Goal: Information Seeking & Learning: Learn about a topic

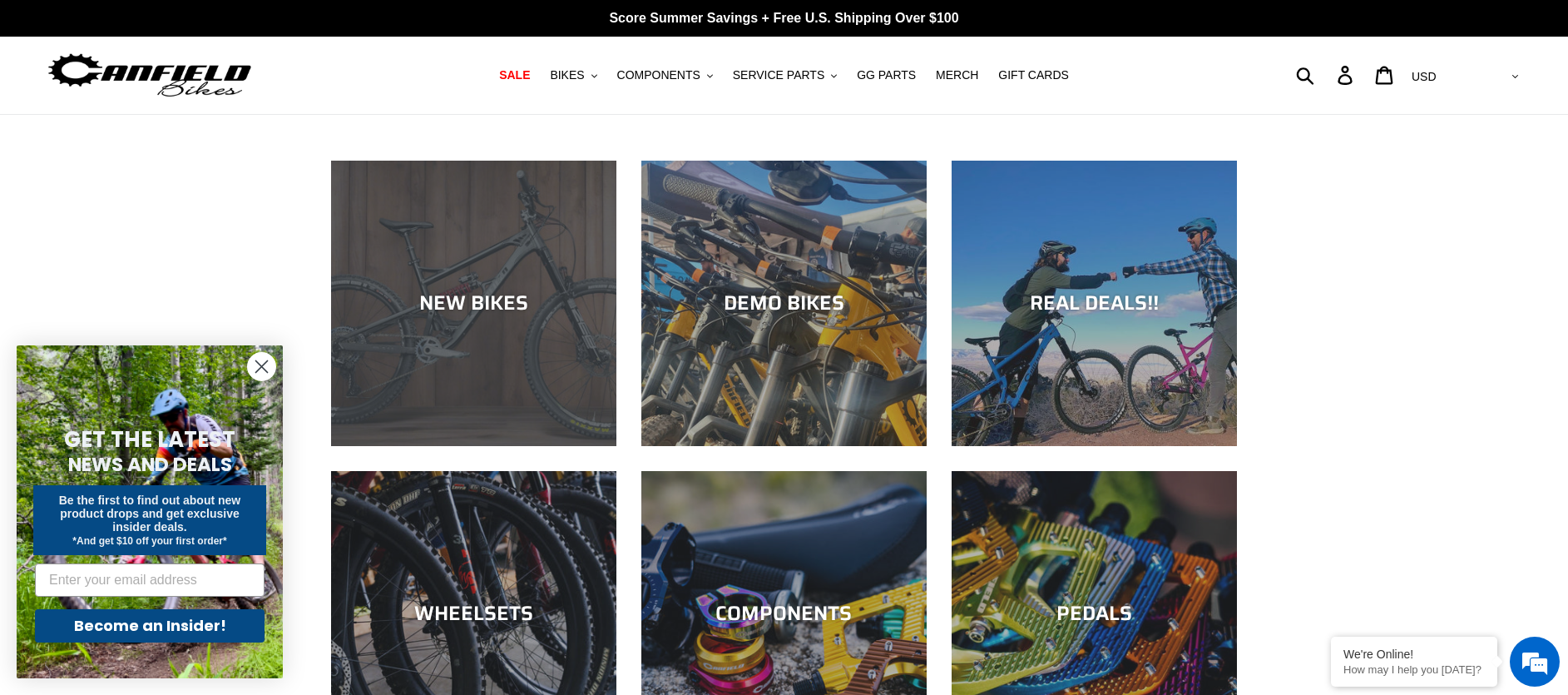
click at [508, 446] on div "NEW BIKES" at bounding box center [474, 446] width 286 height 0
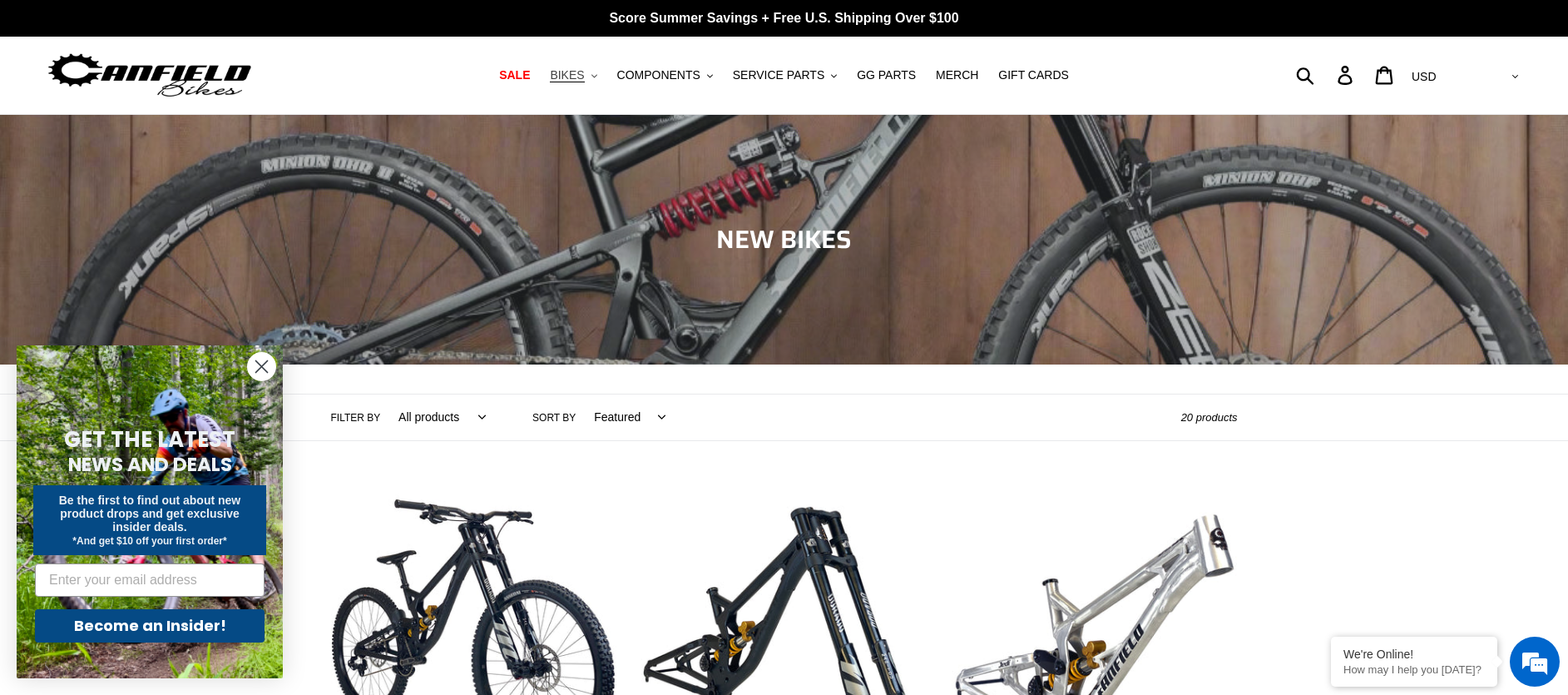
click at [581, 77] on span "BIKES" at bounding box center [566, 75] width 34 height 14
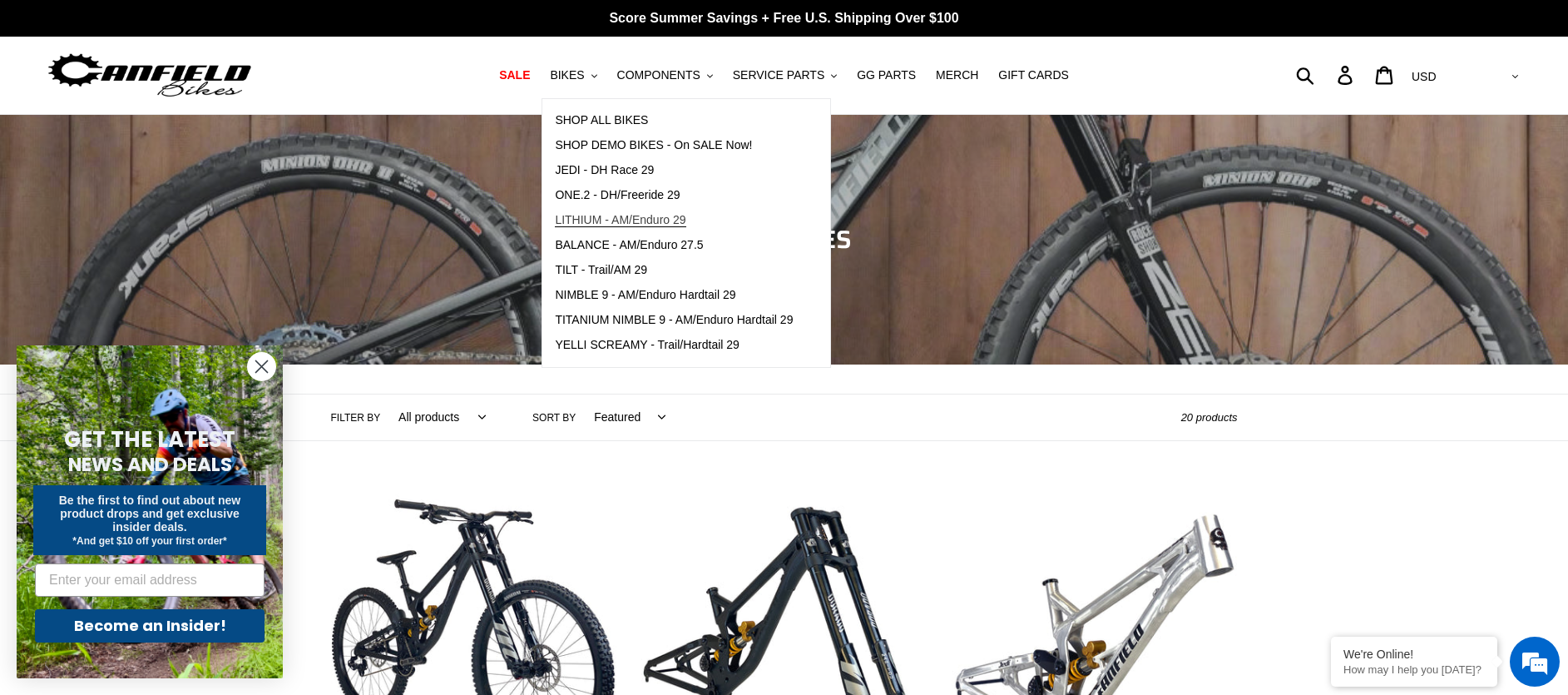
click at [604, 214] on span "LITHIUM - AM/Enduro 29" at bounding box center [620, 220] width 131 height 14
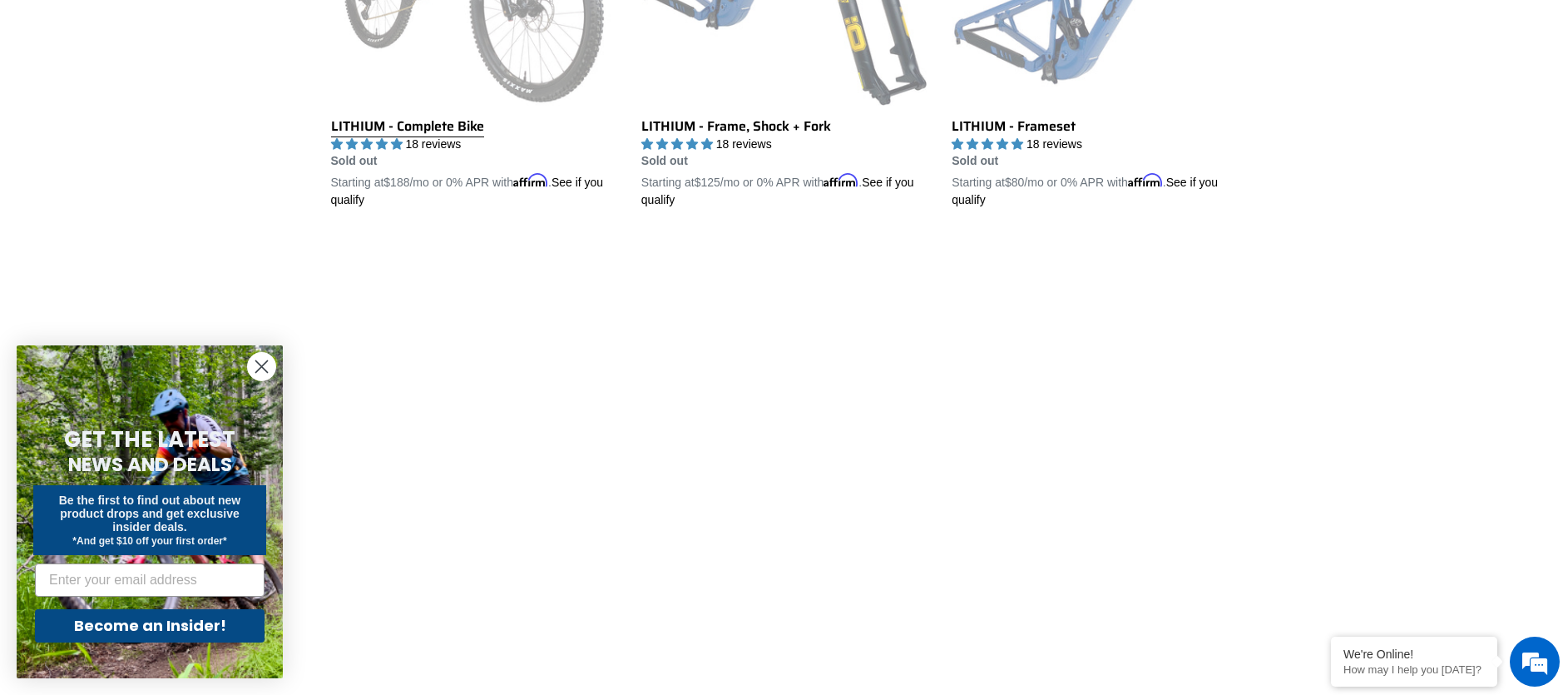
scroll to position [737, 0]
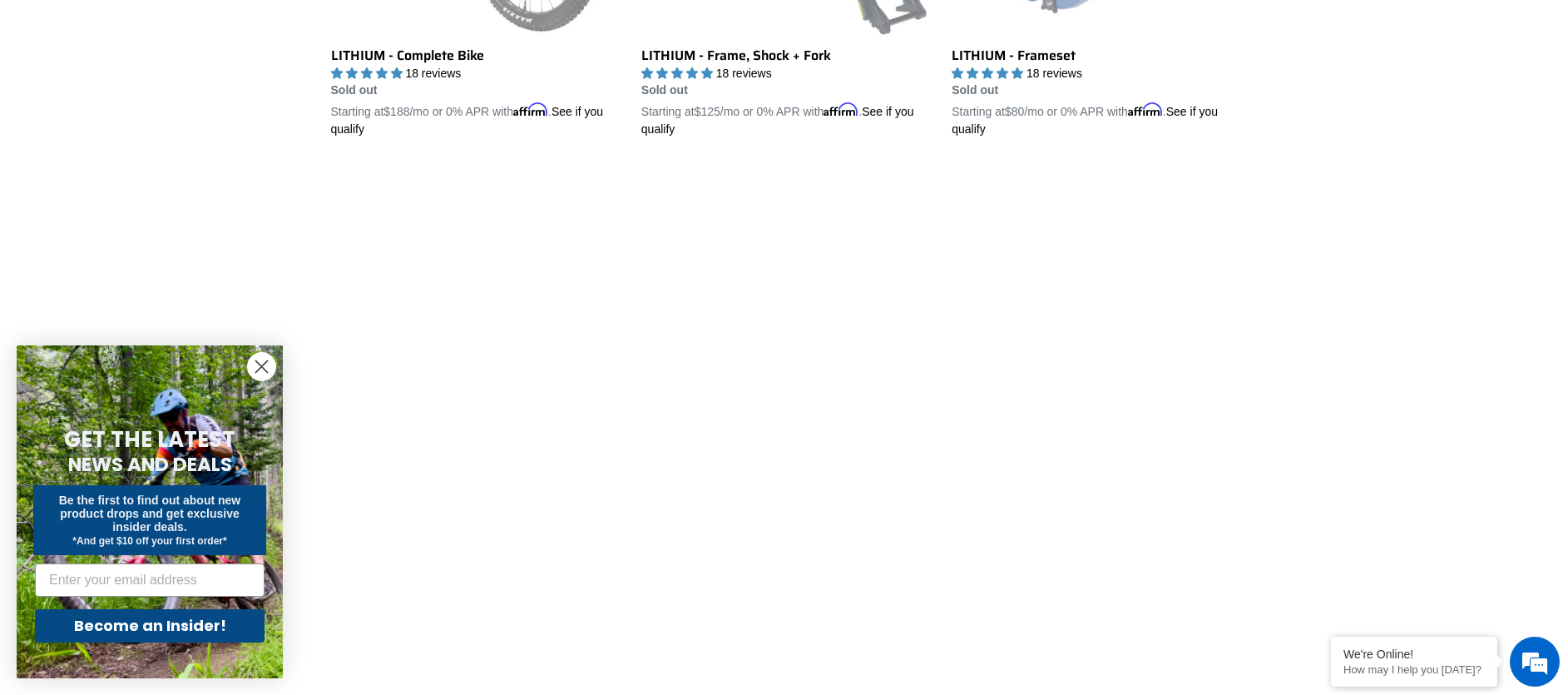
click at [259, 370] on circle "Close dialog" at bounding box center [261, 366] width 27 height 27
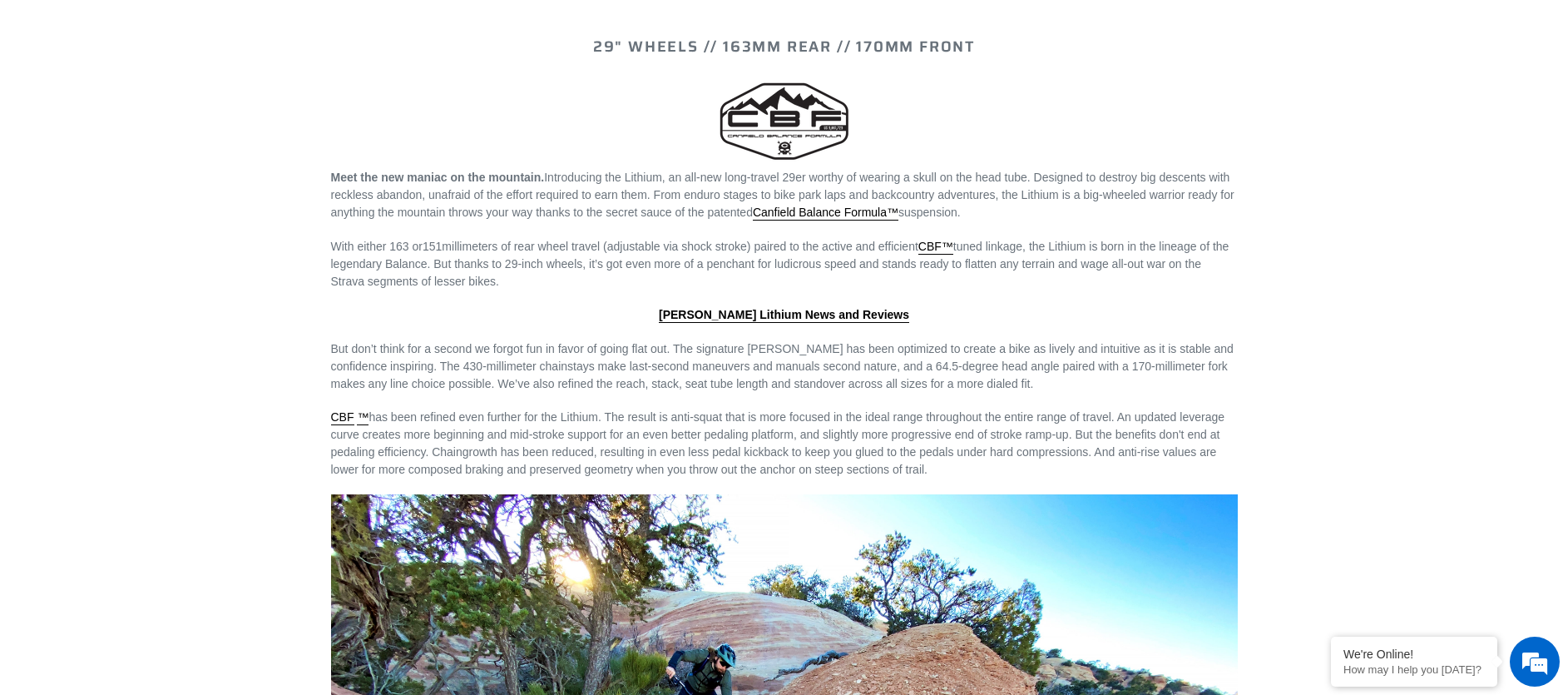
scroll to position [1426, 0]
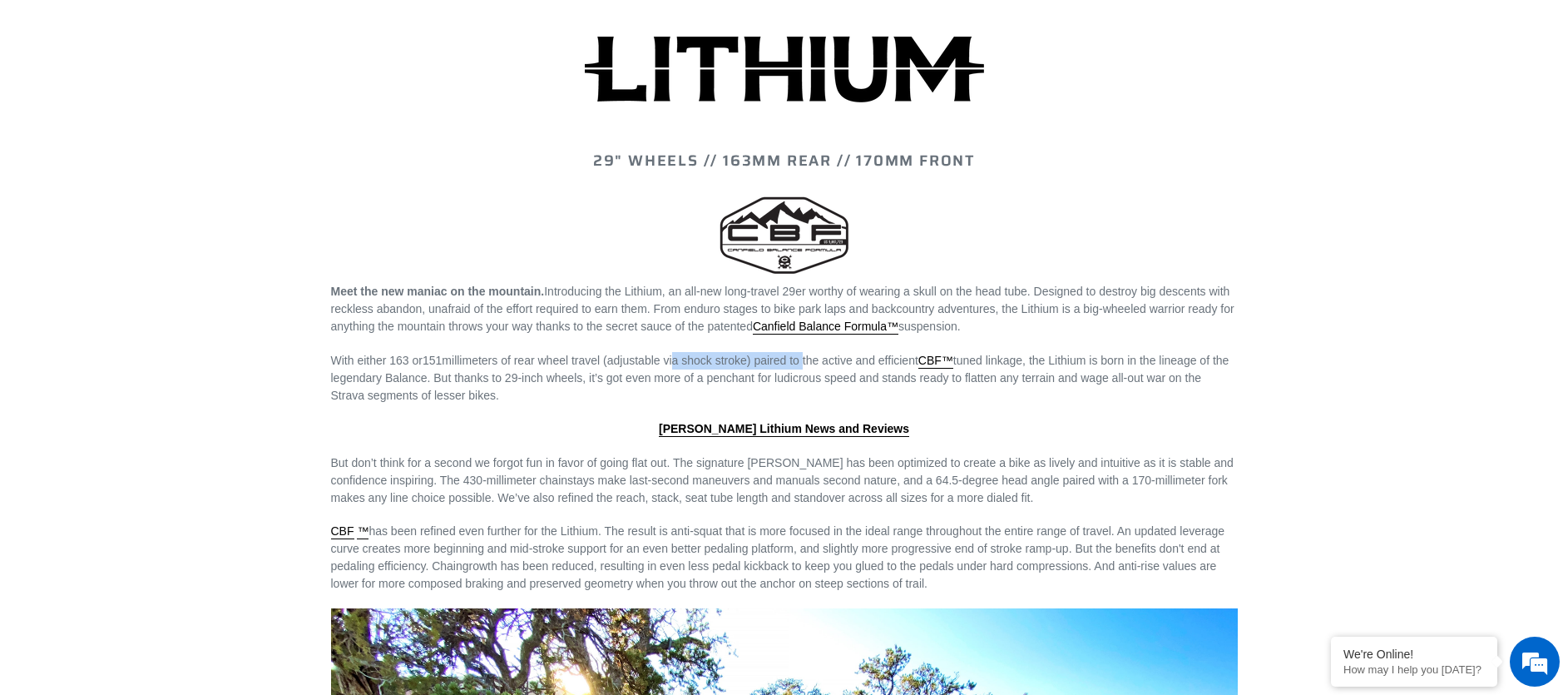
drag, startPoint x: 675, startPoint y: 362, endPoint x: 809, endPoint y: 364, distance: 134.0
click at [809, 364] on span "millimeters of rear wheel travel (adjustable via shock stroke) paired to the ac…" at bounding box center [780, 377] width 899 height 48
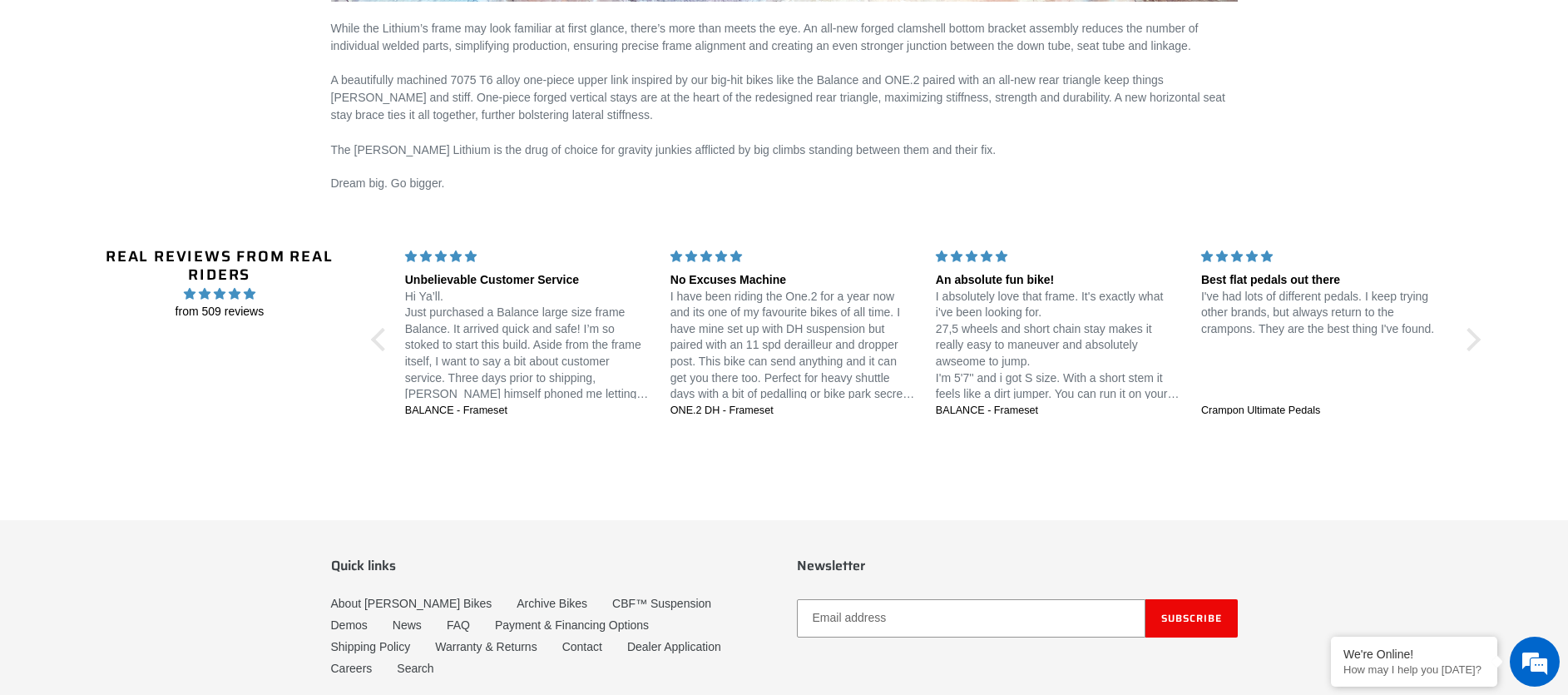
scroll to position [2407, 0]
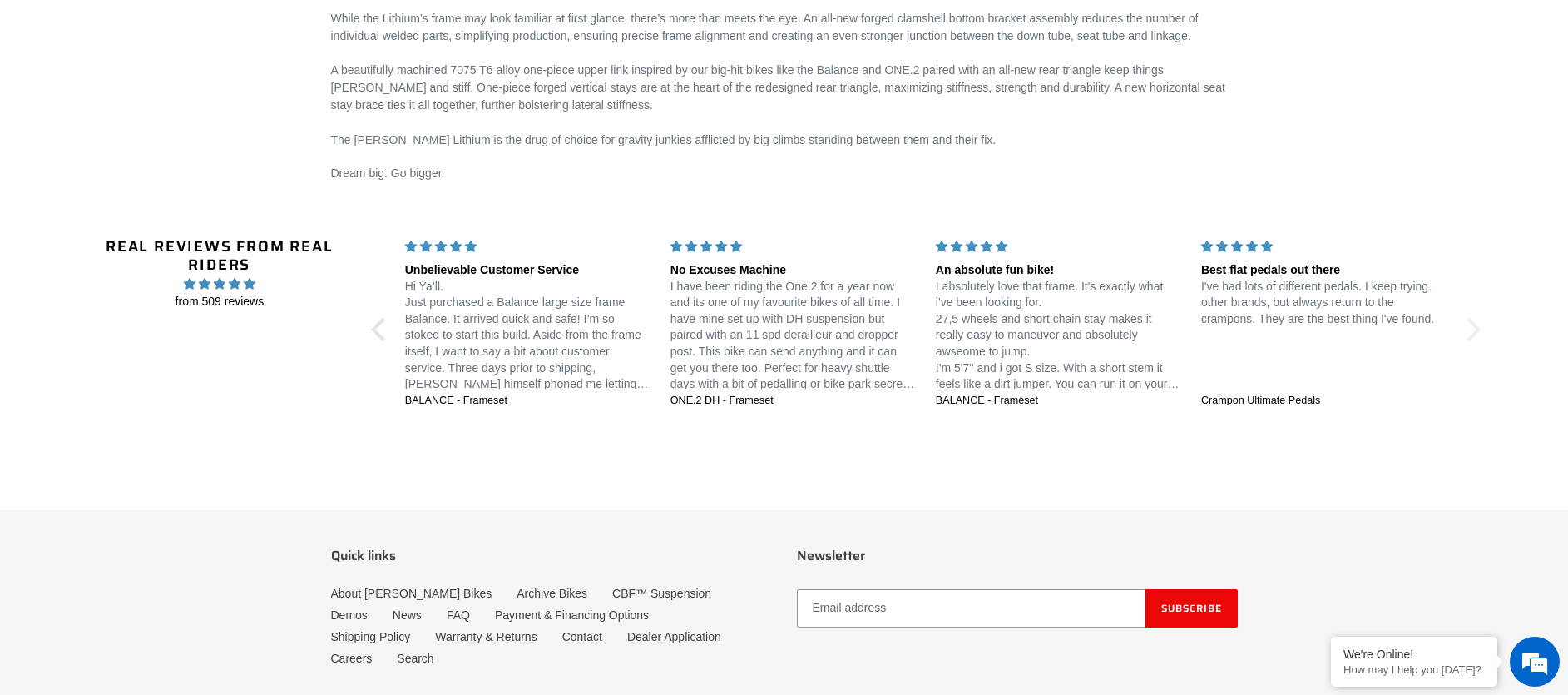
click at [1467, 332] on div at bounding box center [1469, 330] width 24 height 24
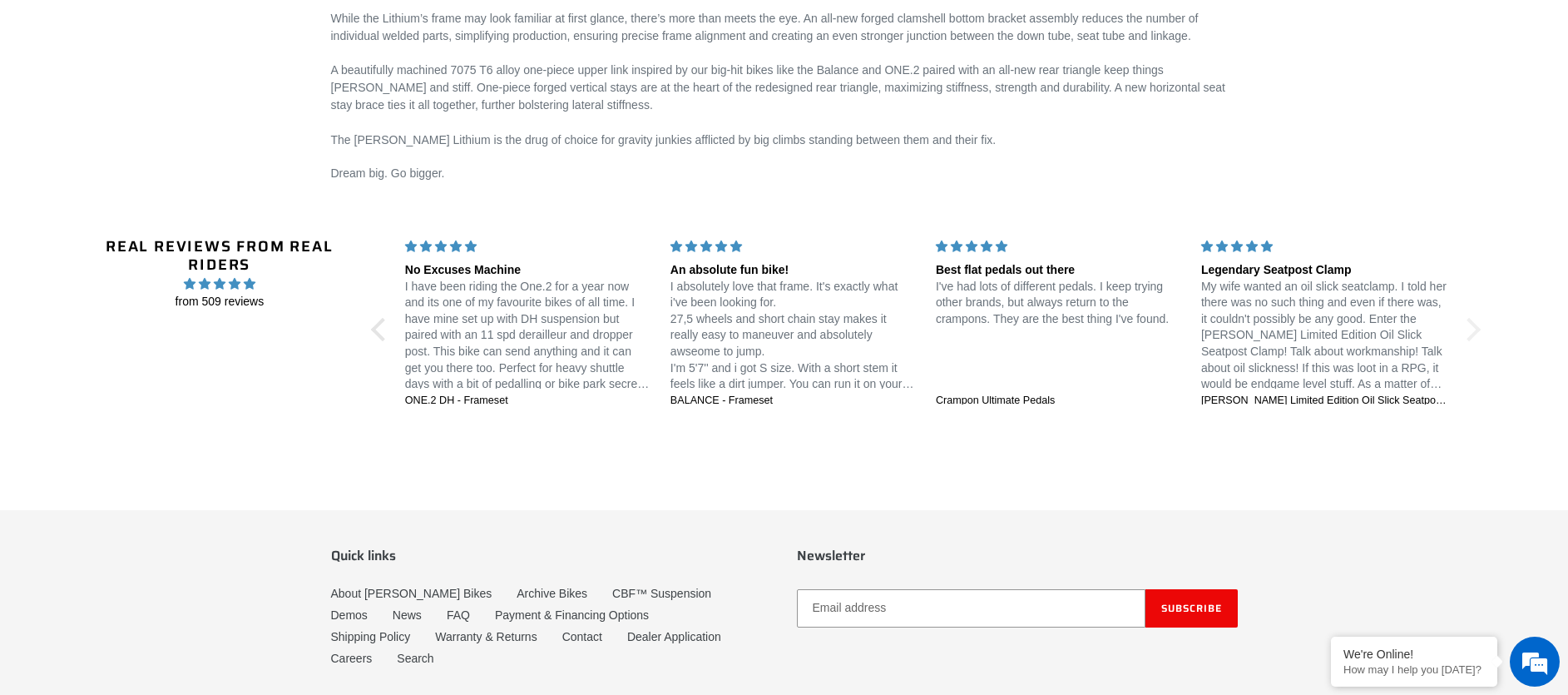
click at [1467, 332] on div at bounding box center [1469, 330] width 24 height 24
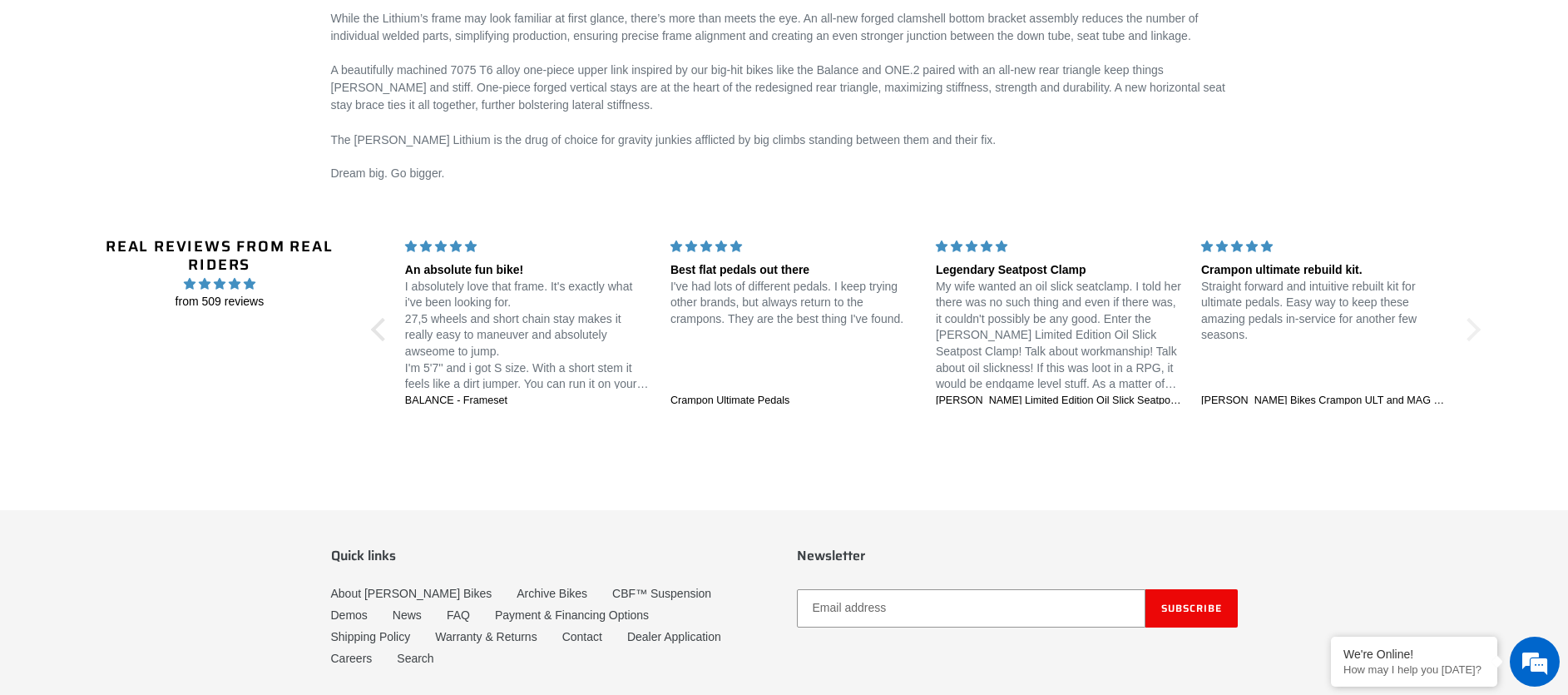
click at [1467, 332] on div at bounding box center [1469, 330] width 24 height 24
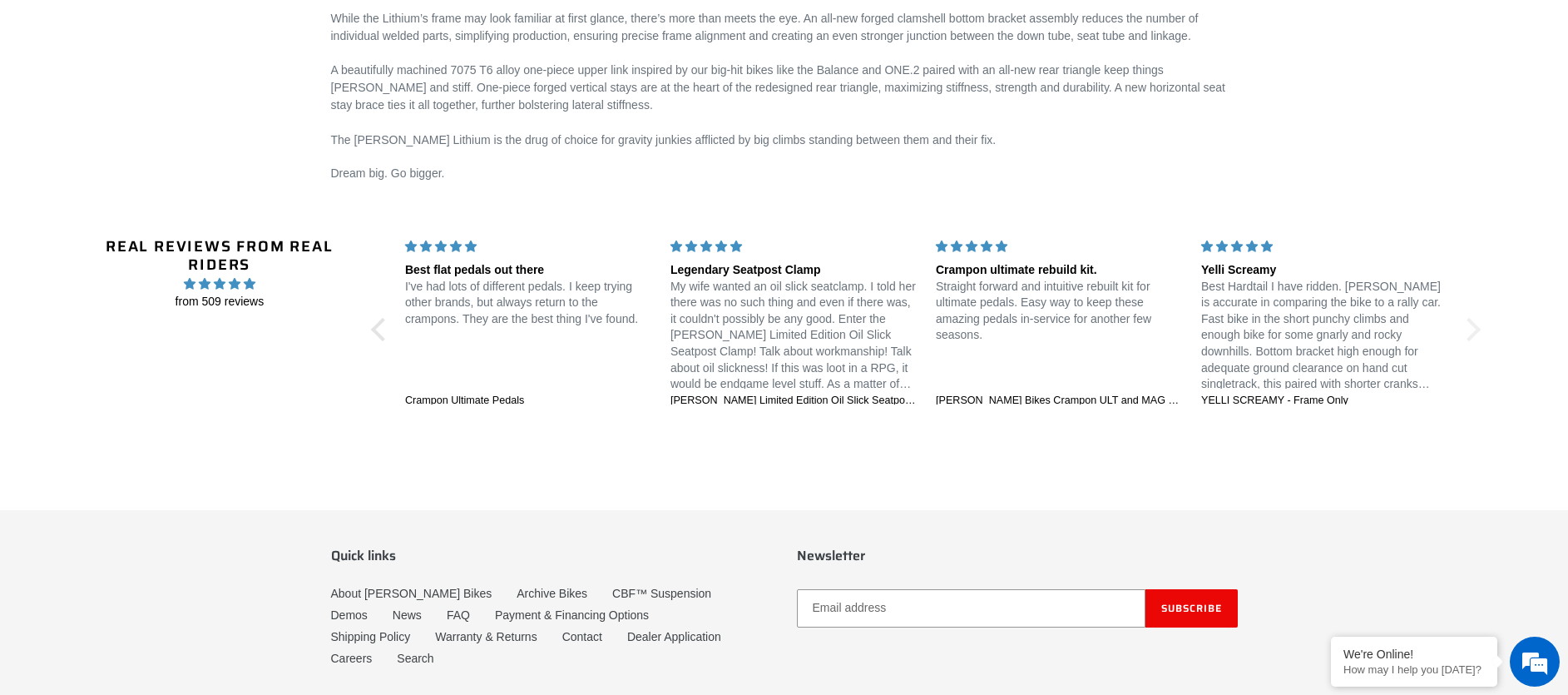
click at [1467, 332] on div at bounding box center [1469, 330] width 24 height 24
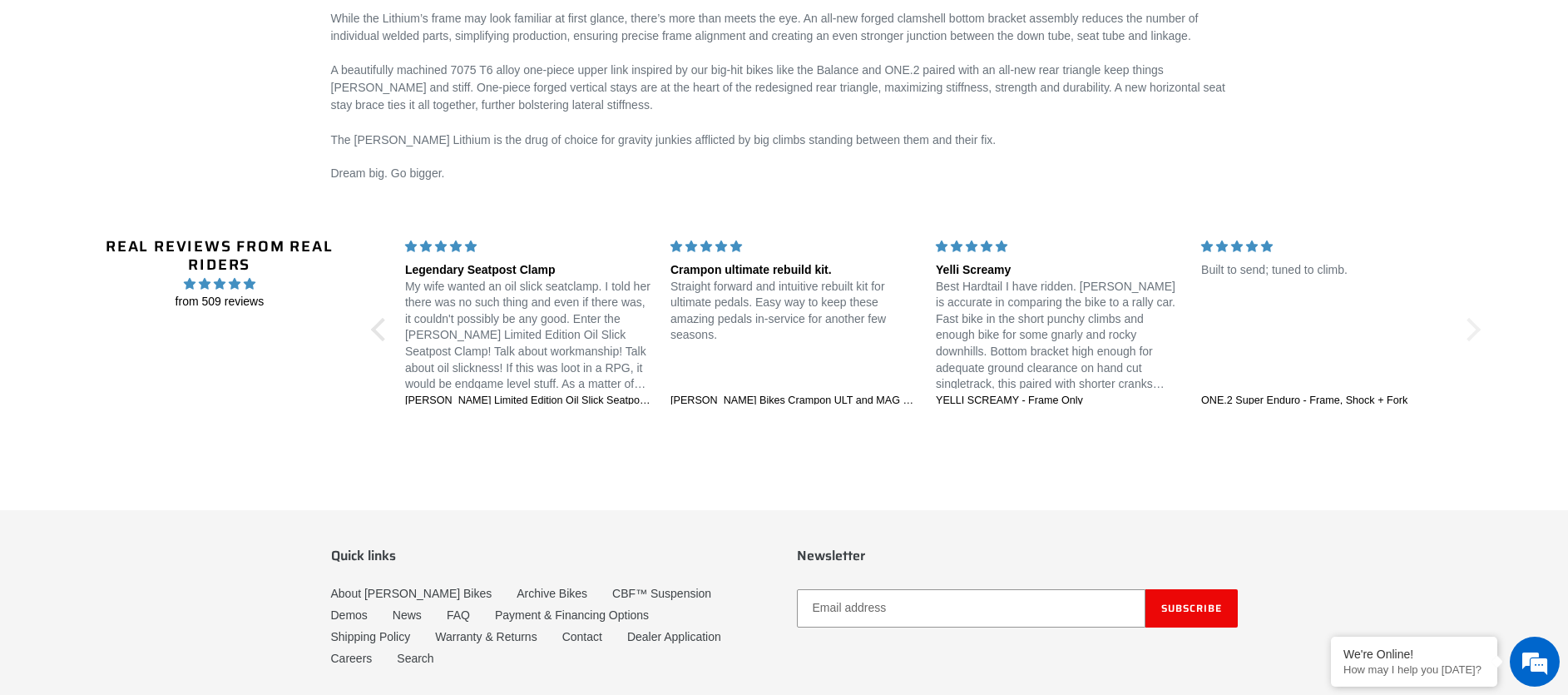
click at [1467, 332] on div at bounding box center [1469, 330] width 24 height 24
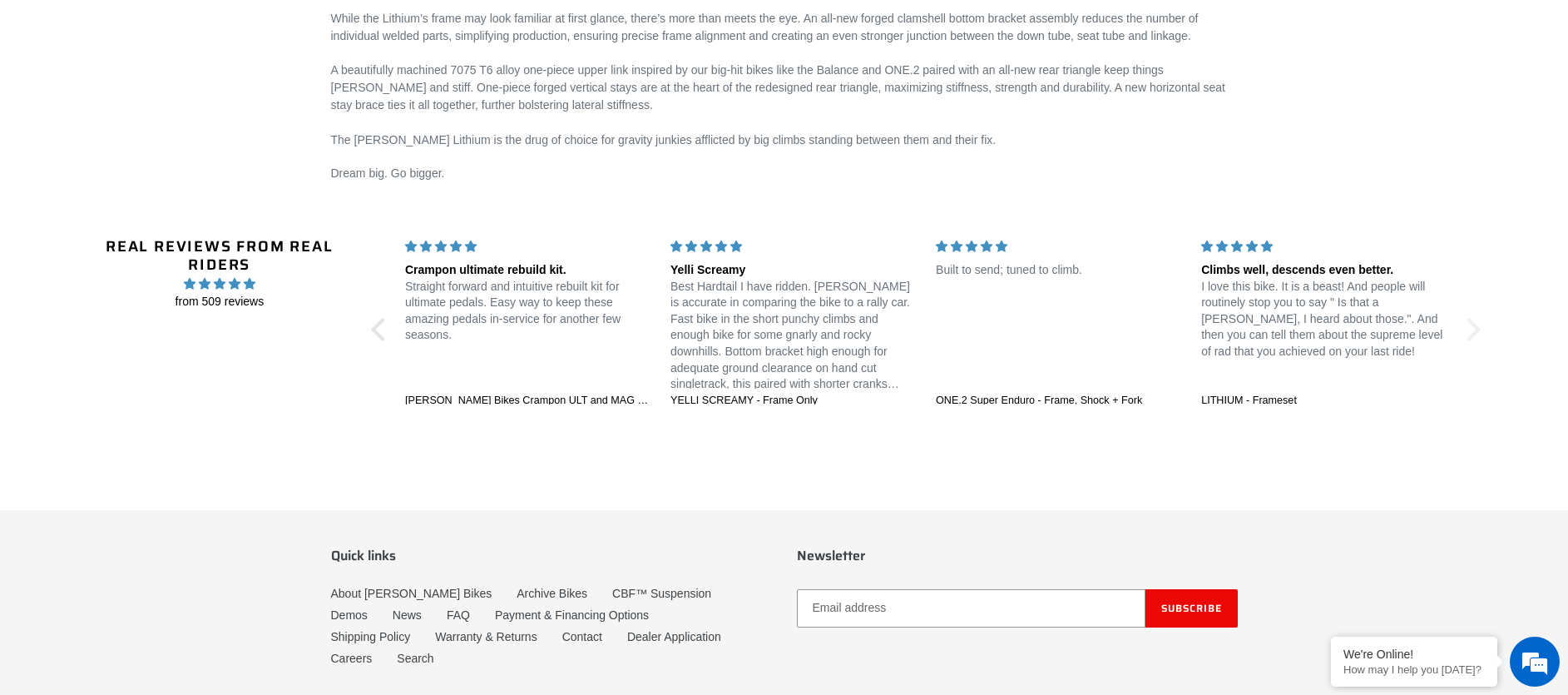
click at [1467, 332] on div at bounding box center [1469, 330] width 24 height 24
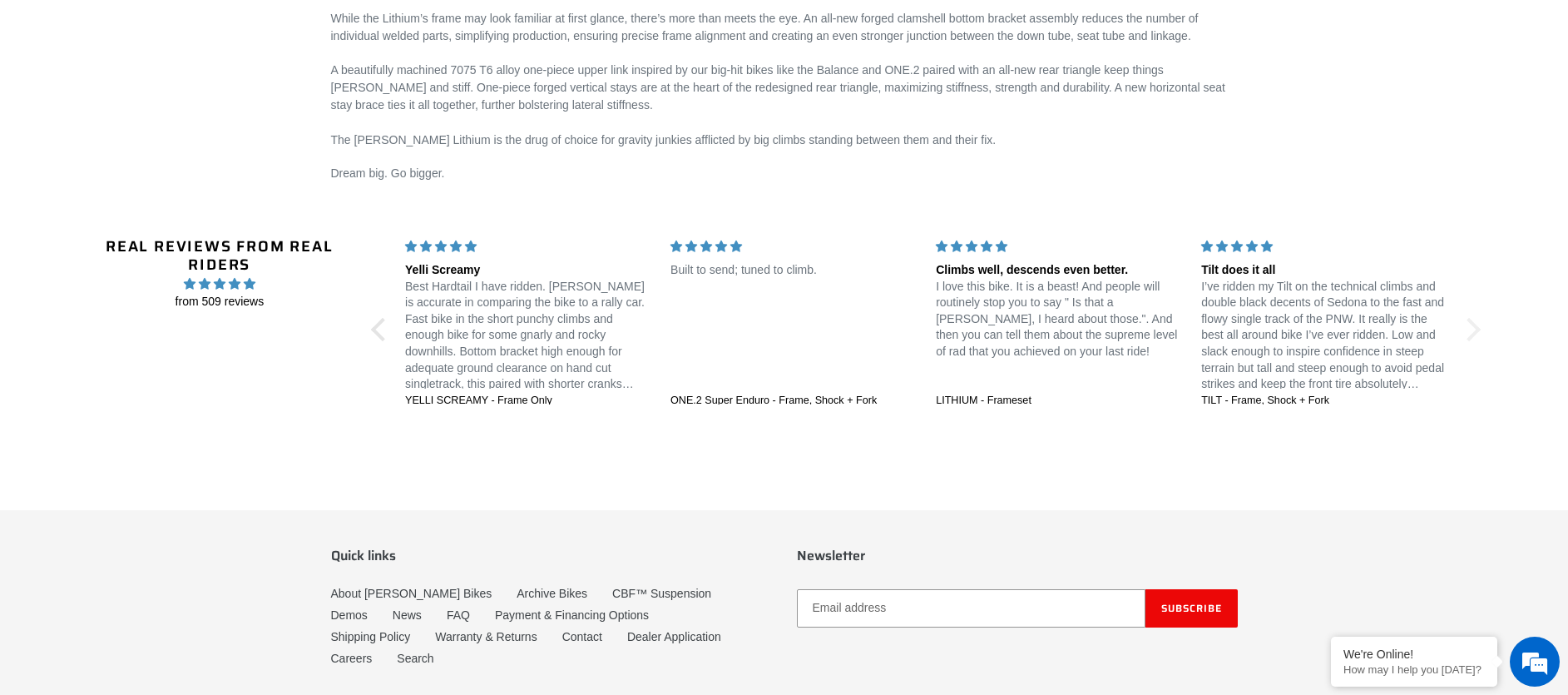
click at [1468, 332] on div at bounding box center [1469, 330] width 24 height 24
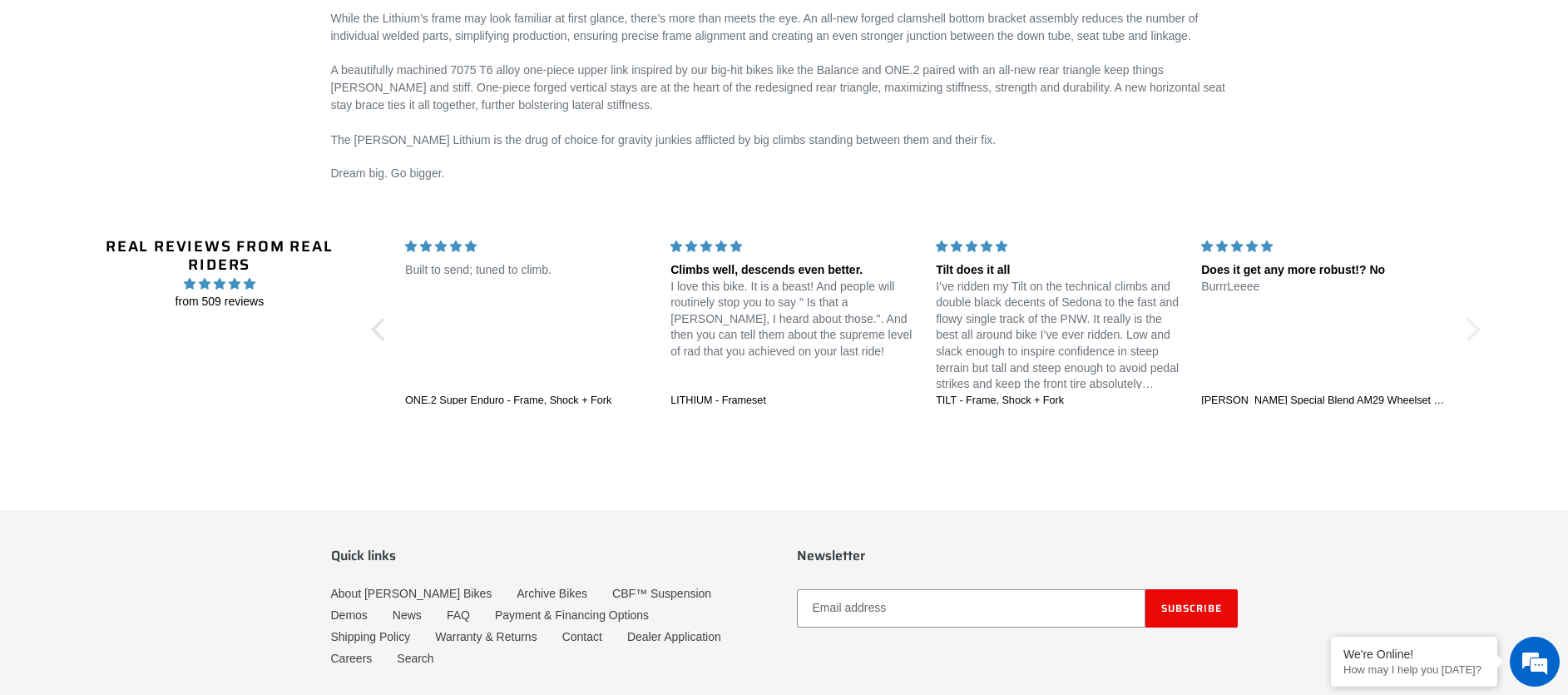
click at [1462, 335] on div at bounding box center [1469, 330] width 24 height 24
